Goal: Information Seeking & Learning: Learn about a topic

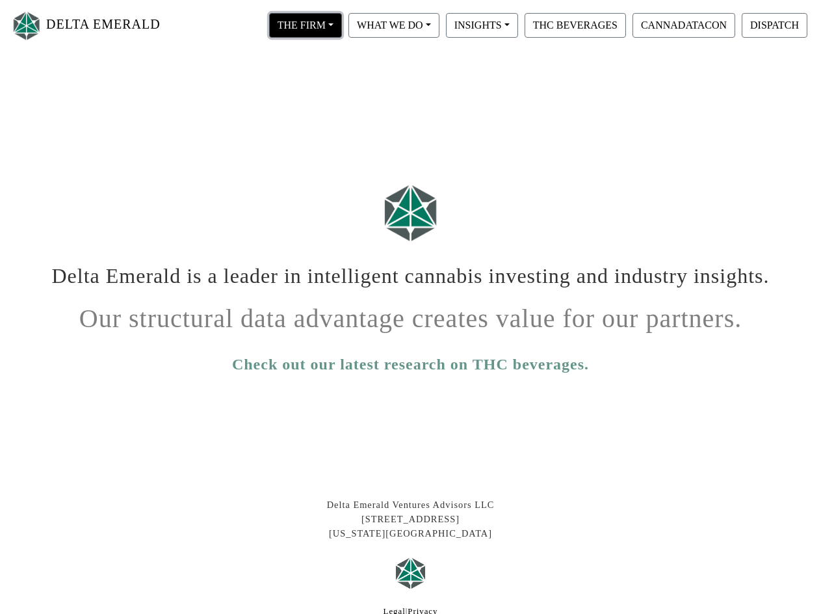
click at [298, 23] on button "THE FIRM" at bounding box center [305, 25] width 73 height 25
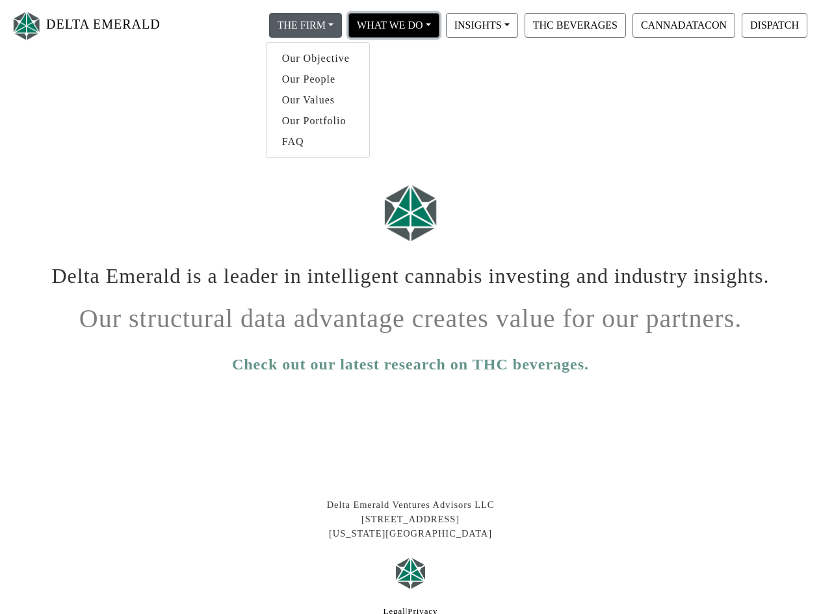
click at [342, 18] on button "WHAT WE DO" at bounding box center [305, 25] width 73 height 25
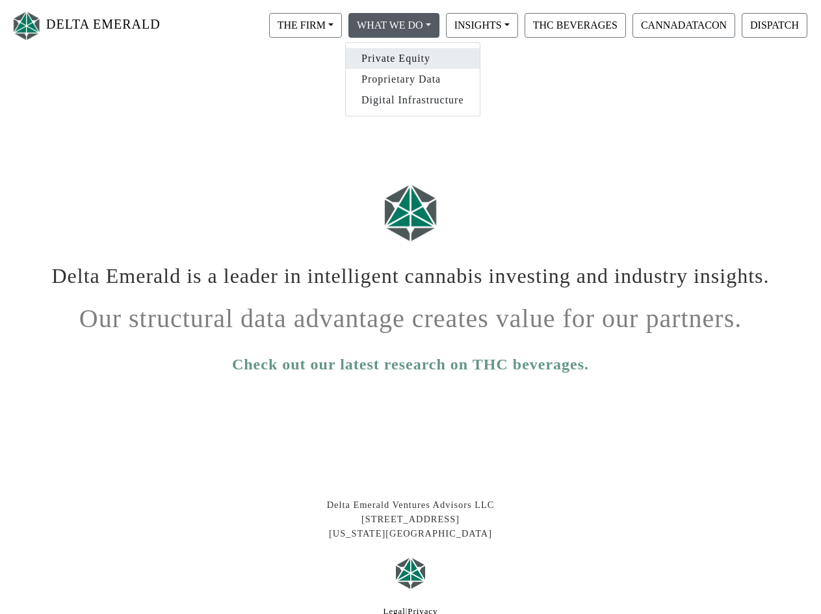
click at [386, 55] on link "Private Equity" at bounding box center [413, 58] width 134 height 21
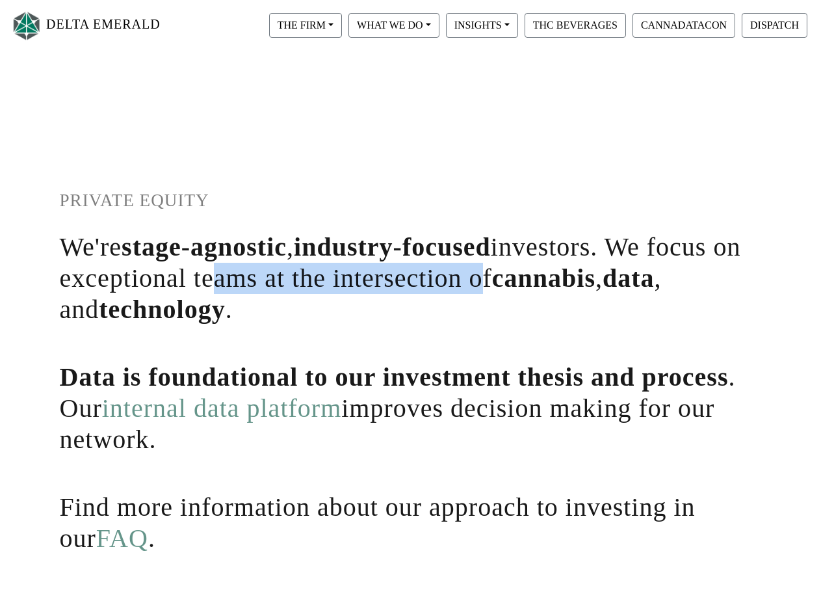
drag, startPoint x: 235, startPoint y: 287, endPoint x: 508, endPoint y: 276, distance: 273.4
click at [508, 276] on h1 "We're stage-agnostic , industry-focused investors. We focus on exceptional team…" at bounding box center [411, 279] width 702 height 94
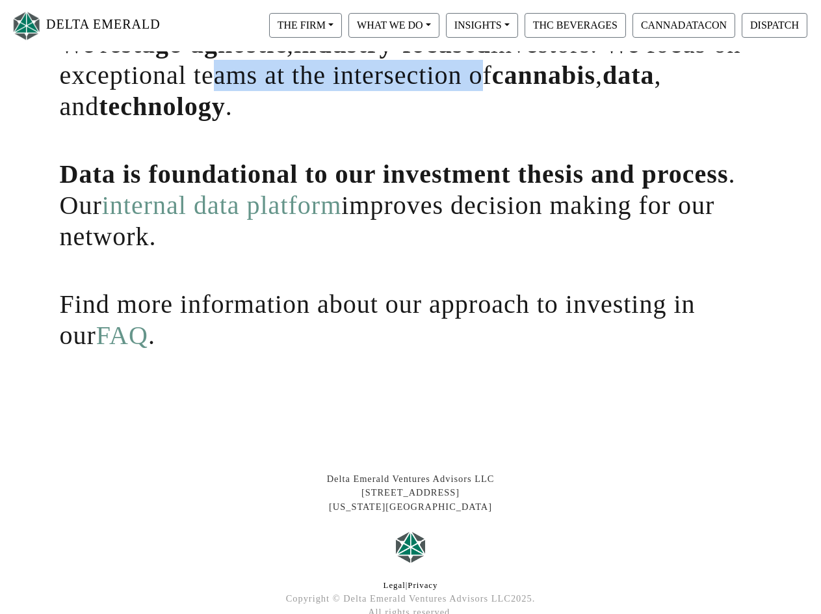
scroll to position [280, 0]
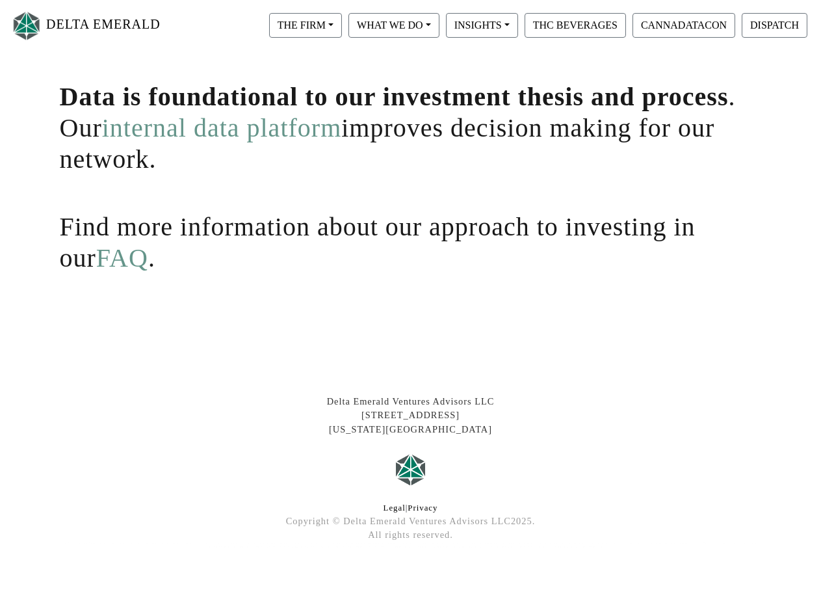
click at [96, 271] on link "FAQ" at bounding box center [122, 257] width 52 height 29
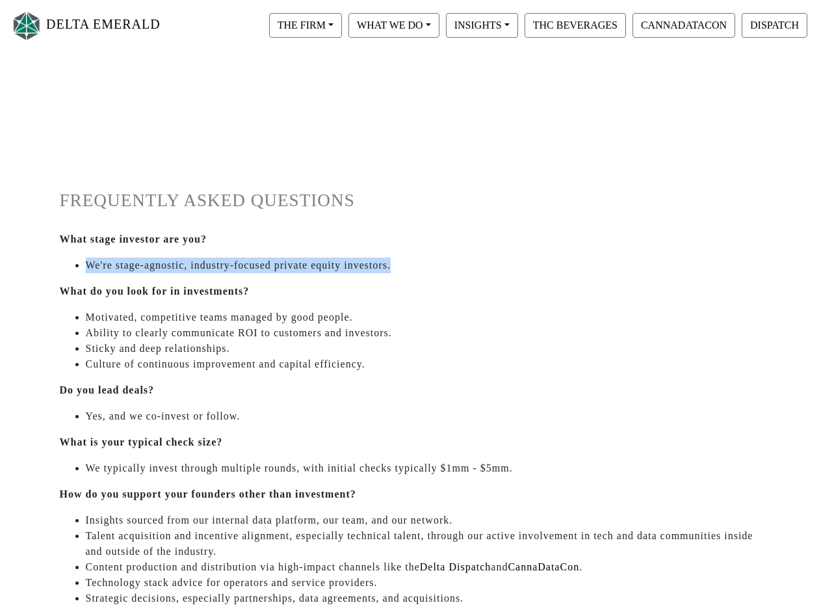
drag, startPoint x: 88, startPoint y: 265, endPoint x: 424, endPoint y: 266, distance: 335.6
click at [424, 266] on li "We're stage-agnostic, industry-focused private equity investors." at bounding box center [424, 266] width 676 height 16
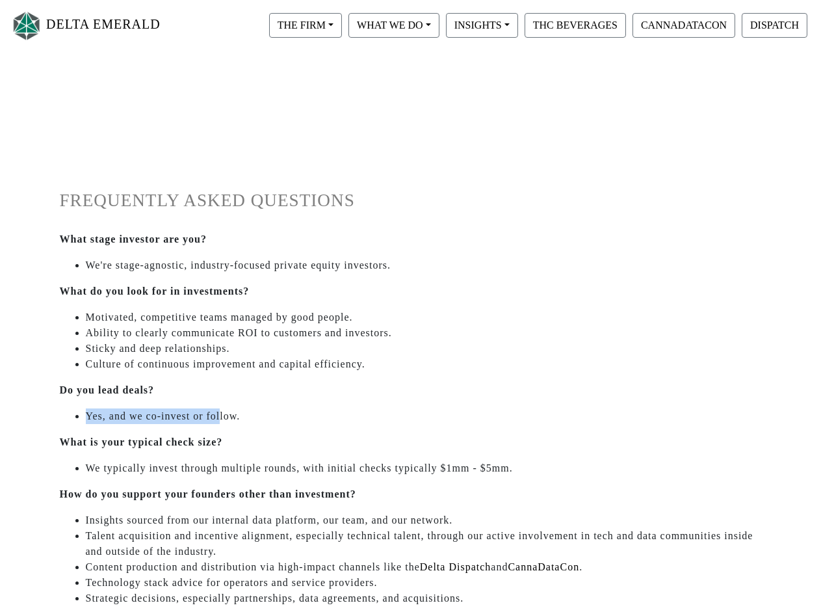
drag, startPoint x: 83, startPoint y: 415, endPoint x: 239, endPoint y: 407, distance: 156.3
click at [239, 407] on div "What stage investor are you? We're stage-agnostic, industry-focused private equ…" at bounding box center [411, 544] width 722 height 624
click at [287, 432] on div "What stage investor are you? We're stage-agnostic, industry-focused private equ…" at bounding box center [411, 544] width 722 height 624
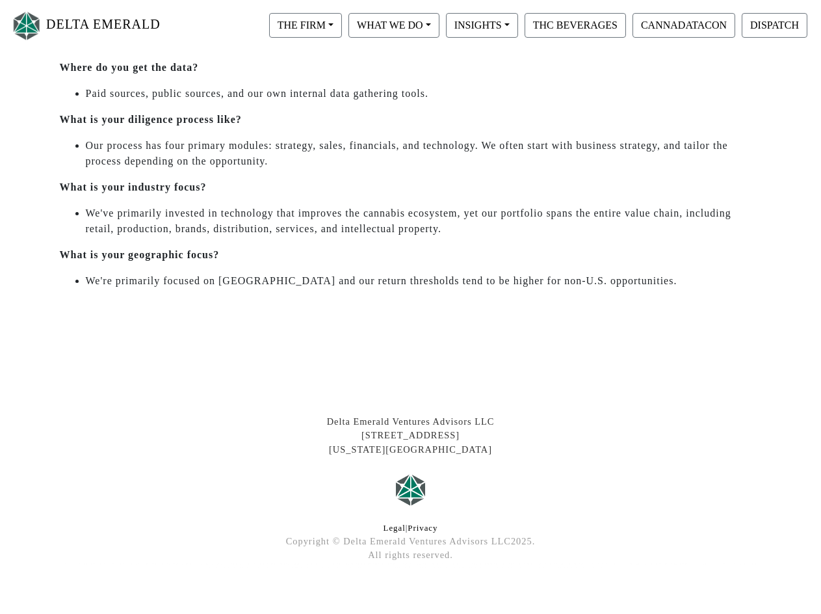
scroll to position [557, 0]
